Goal: Task Accomplishment & Management: Complete application form

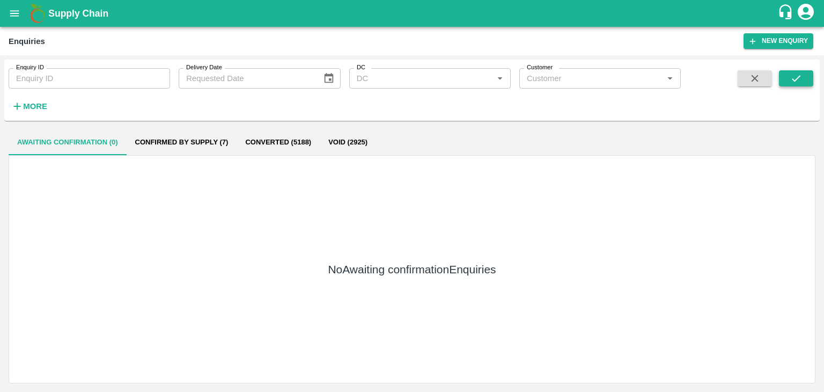
click at [796, 73] on icon "submit" at bounding box center [796, 78] width 12 height 12
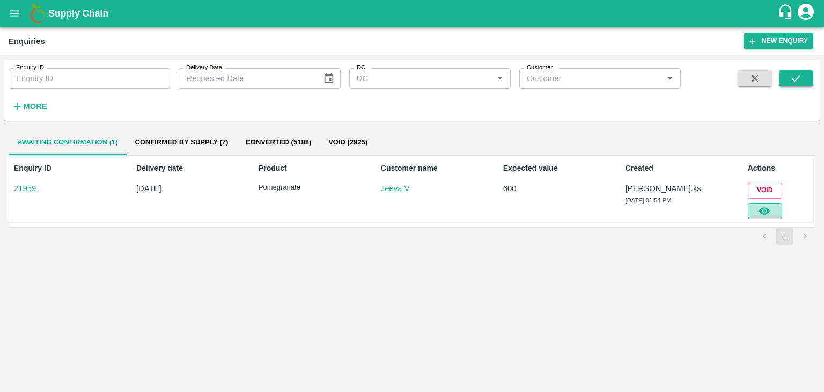
click at [766, 205] on icon "button" at bounding box center [765, 211] width 12 height 12
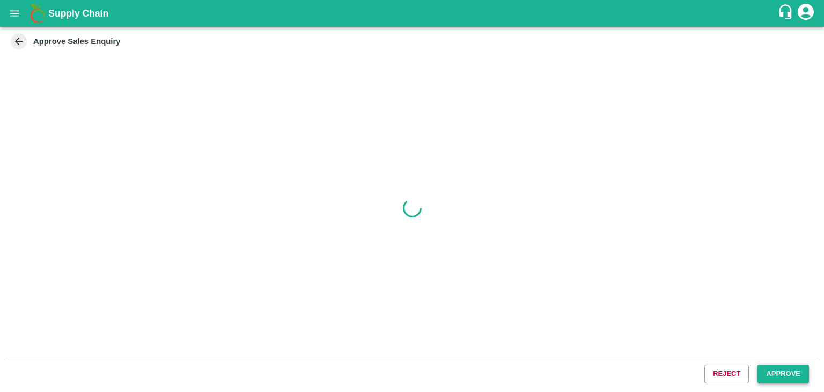
click at [781, 377] on button "Approve" at bounding box center [782, 373] width 51 height 19
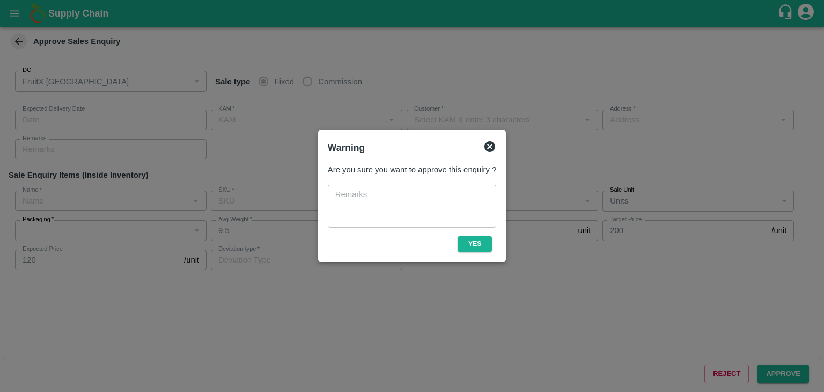
type input "[DATE] 01:55 PM"
type input "[PERSON_NAME].ks"
type input "Jeeva V"
type input "huskur fruits Market , huskur fruits Market , [GEOGRAPHIC_DATA], [GEOGRAPHIC_DA…"
type input "Pomegranate"
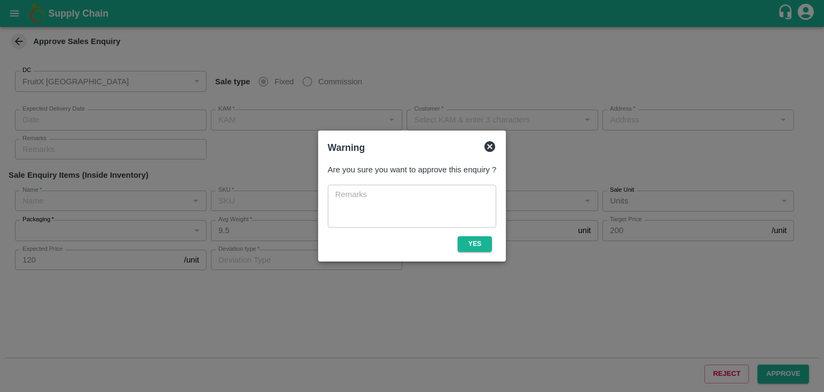
type input "Mandi Mix"
type input "PRK"
type input "Others"
click at [467, 240] on button "Yes" at bounding box center [475, 244] width 34 height 16
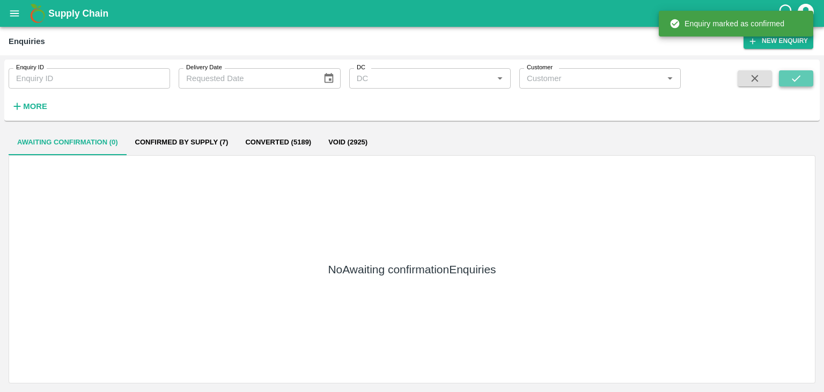
click at [786, 71] on button "submit" at bounding box center [796, 78] width 34 height 16
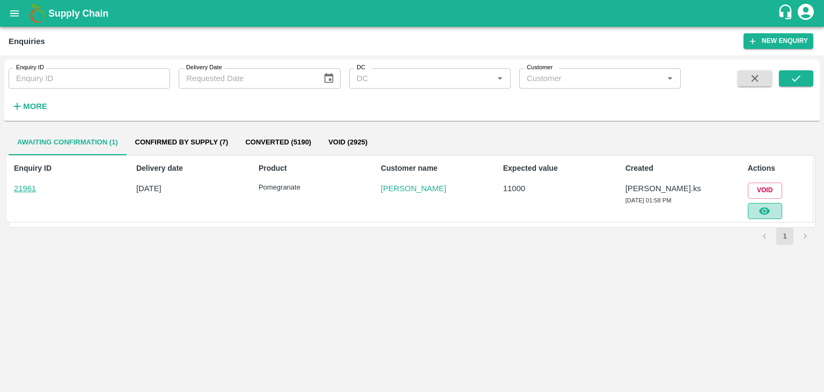
click at [767, 207] on icon "button" at bounding box center [764, 211] width 11 height 8
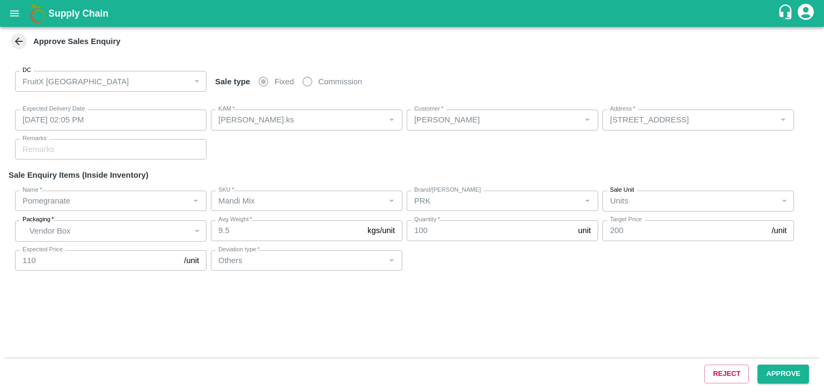
type input "[DATE] 02:05 PM"
type input "[PERSON_NAME].ks"
type input "[PERSON_NAME]"
type input "[STREET_ADDRESS]"
type input "Pomegranate"
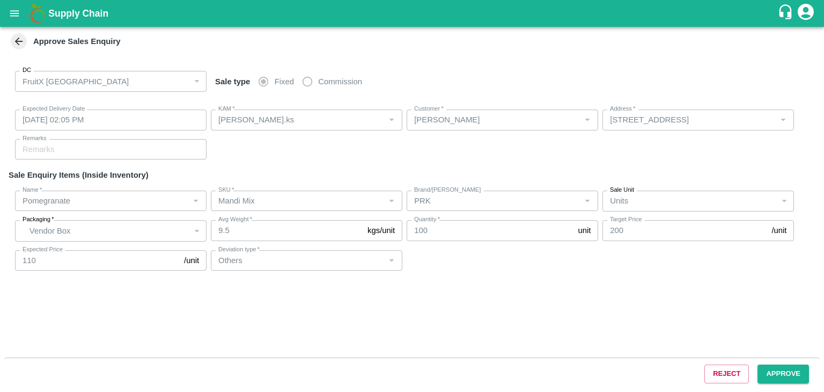
type input "Mandi Mix"
type input "PRK"
type input "Others"
click at [793, 378] on button "Approve" at bounding box center [782, 373] width 51 height 19
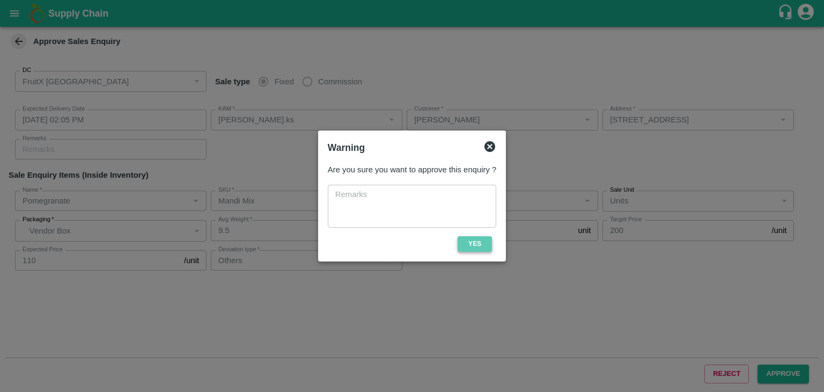
click at [487, 239] on button "Yes" at bounding box center [475, 244] width 34 height 16
